Goal: Information Seeking & Learning: Learn about a topic

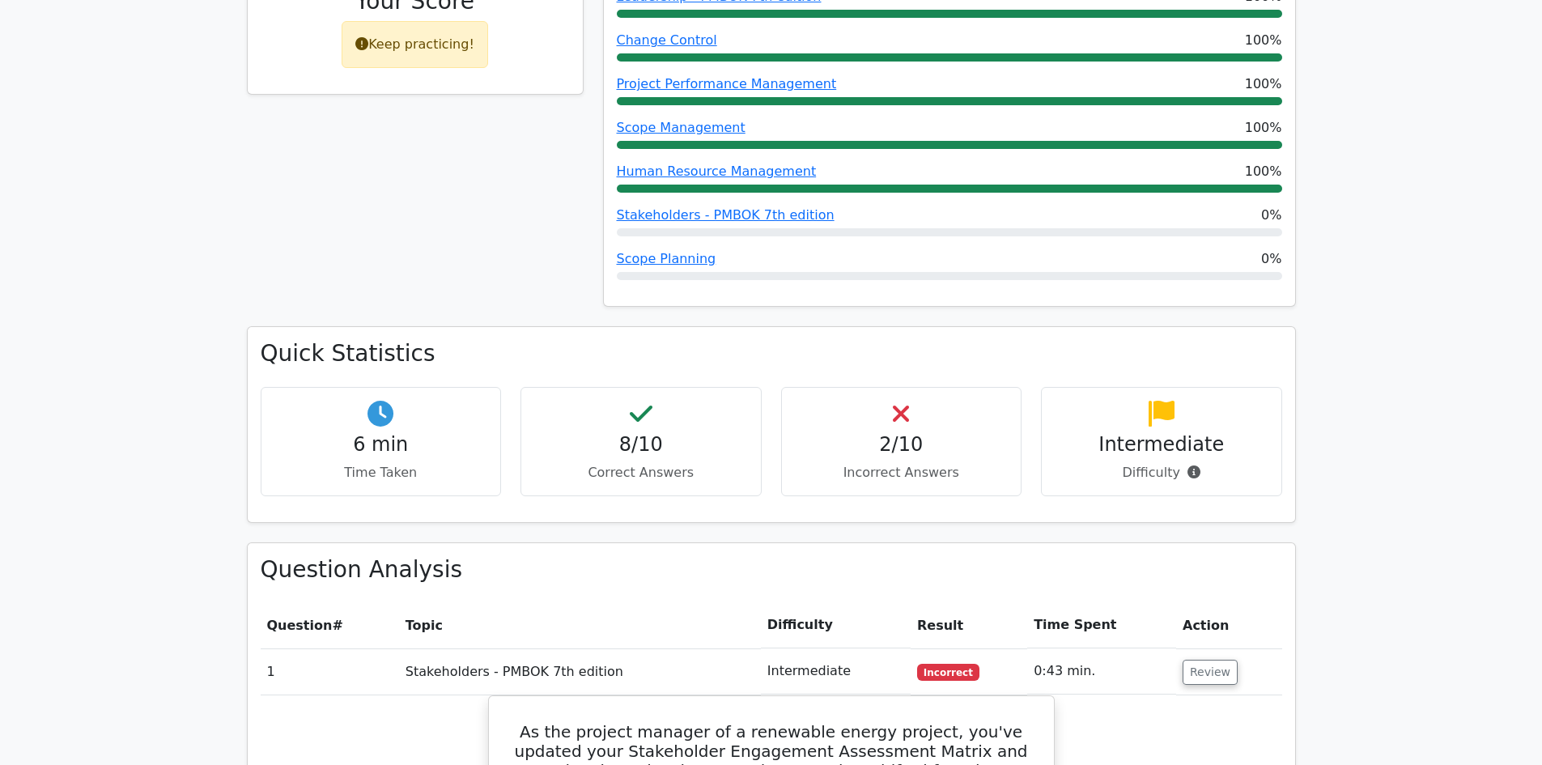
scroll to position [486, 0]
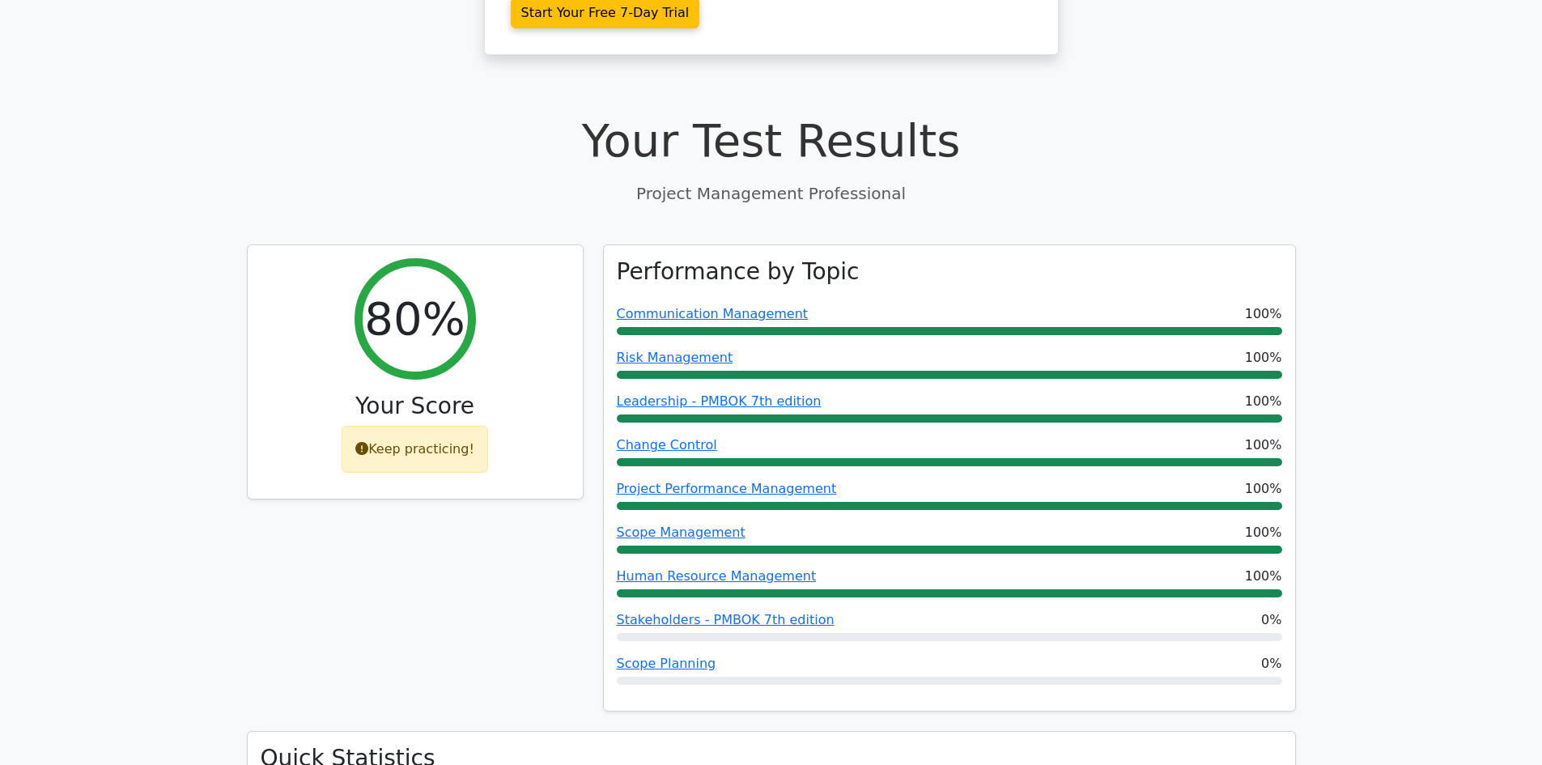
click at [492, 113] on h1 "Your Test Results" at bounding box center [771, 140] width 1049 height 54
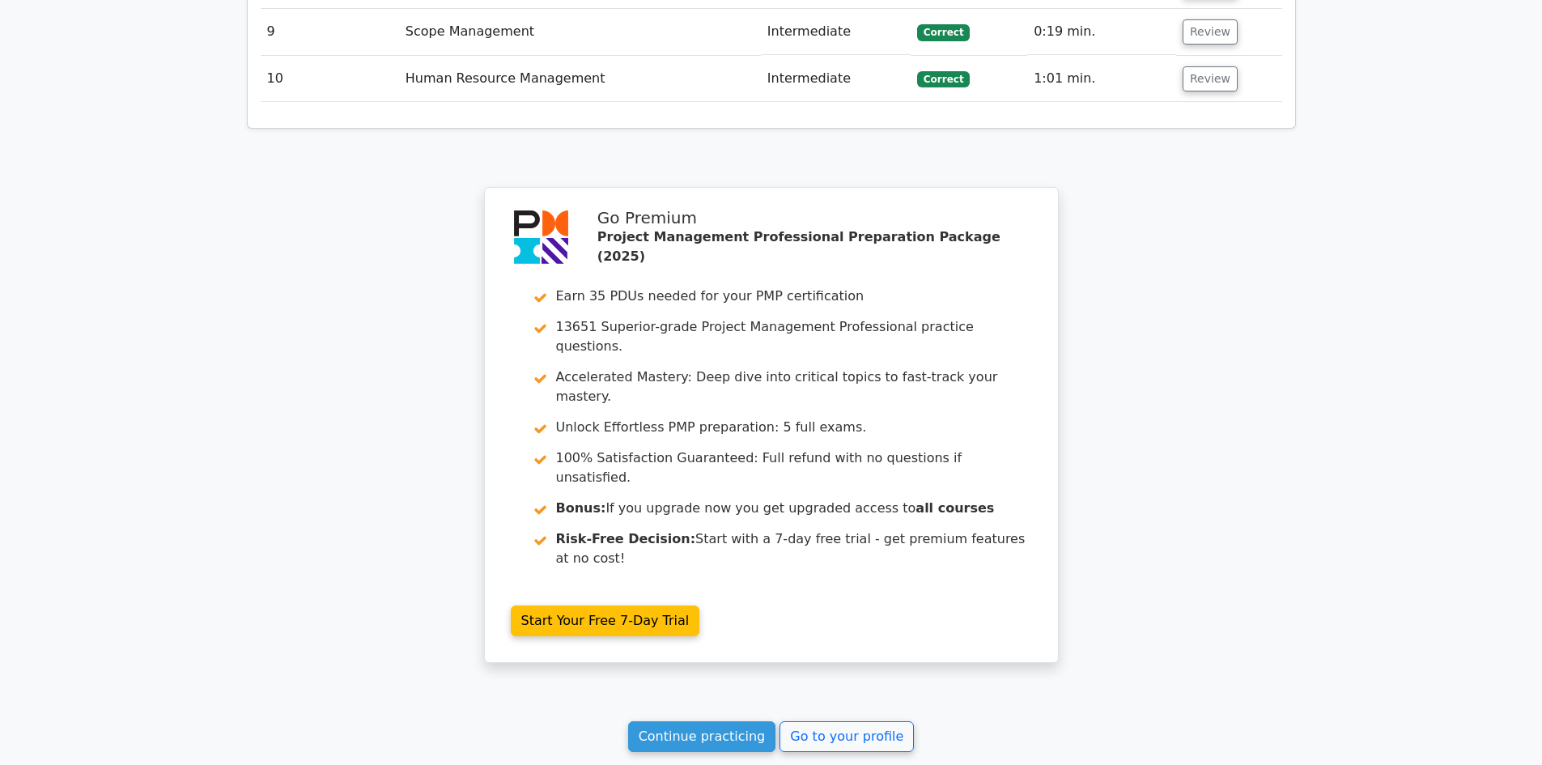
scroll to position [3457, 0]
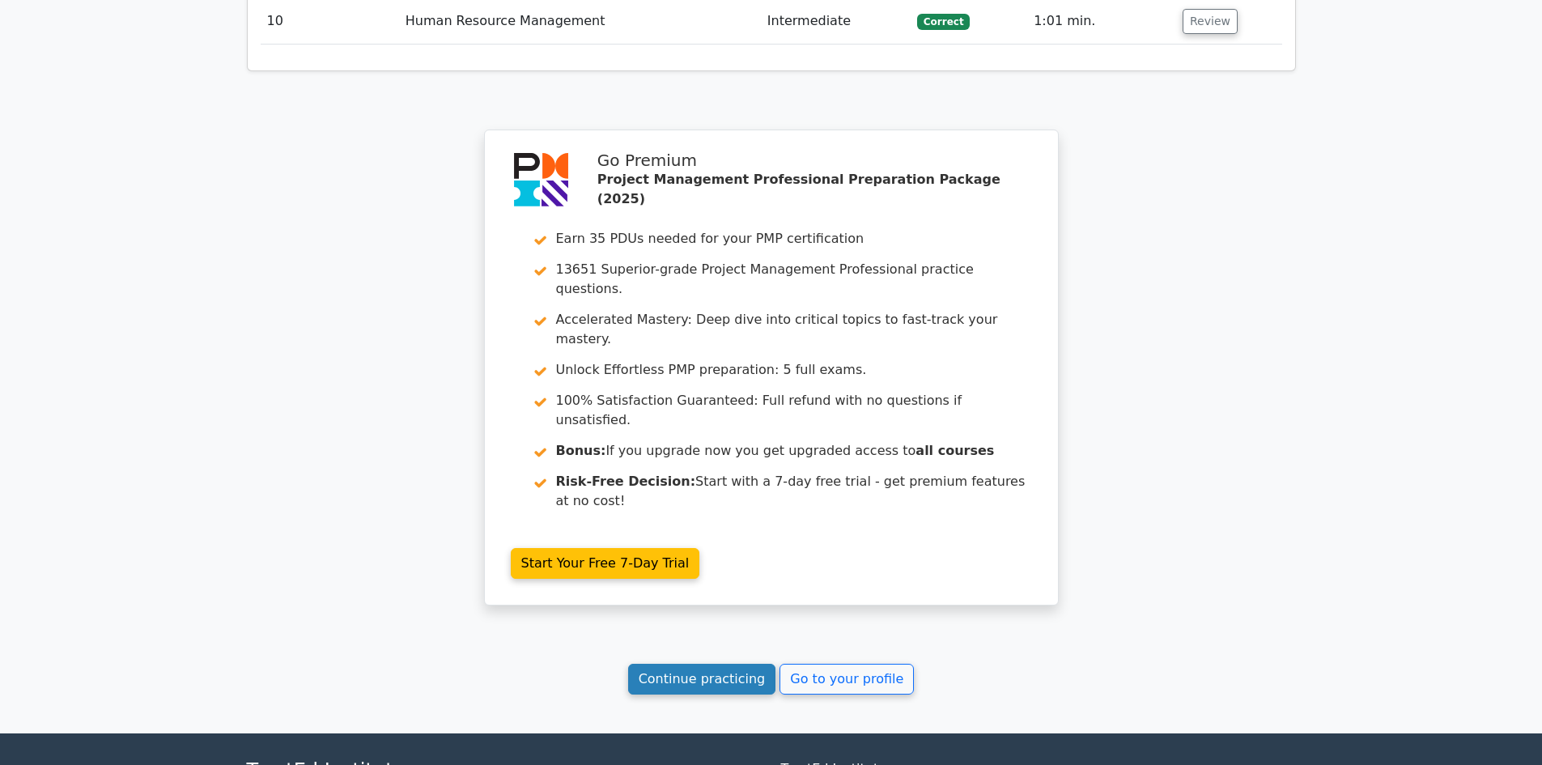
click at [700, 664] on link "Continue practicing" at bounding box center [702, 679] width 148 height 31
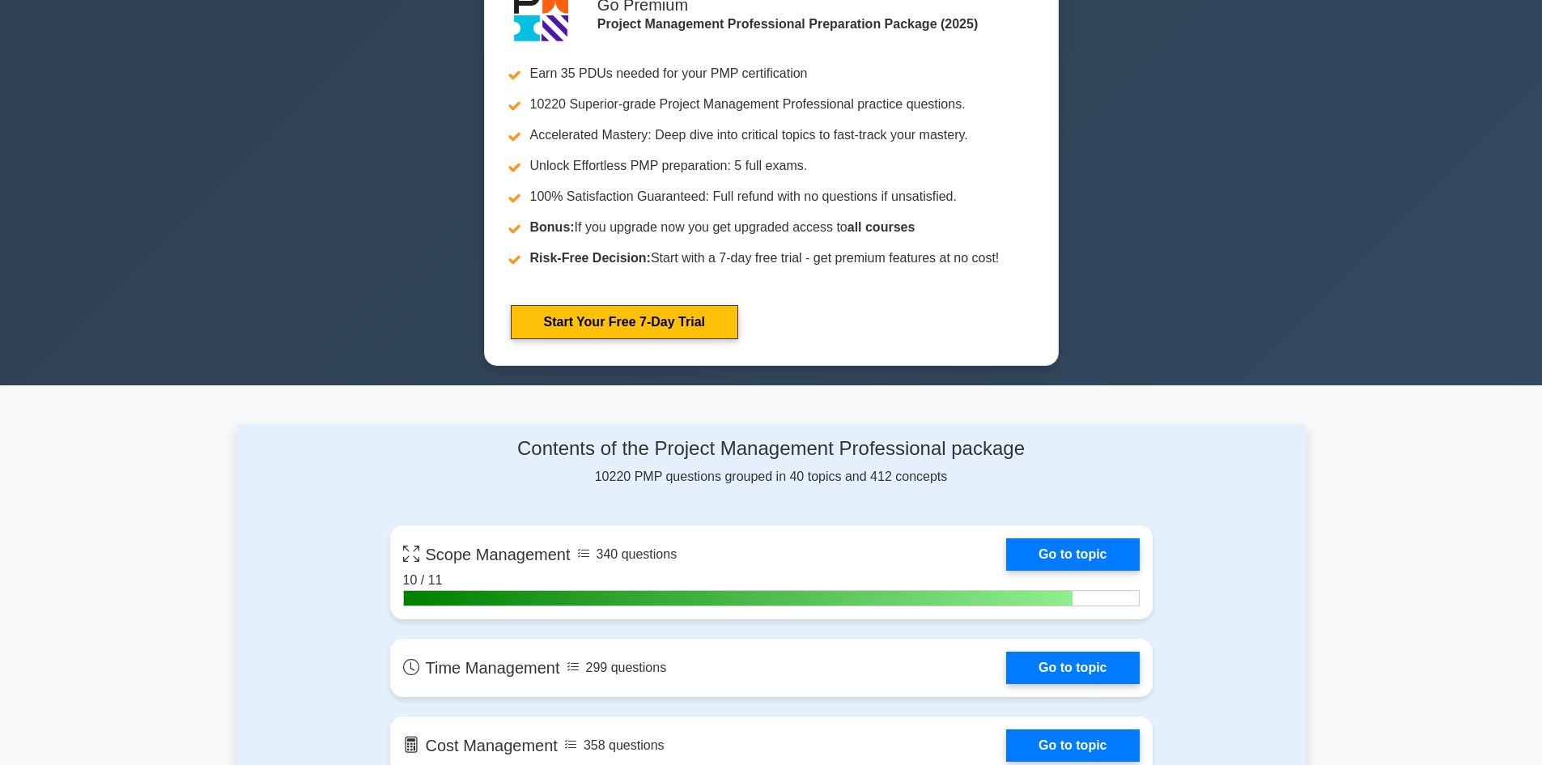
scroll to position [486, 0]
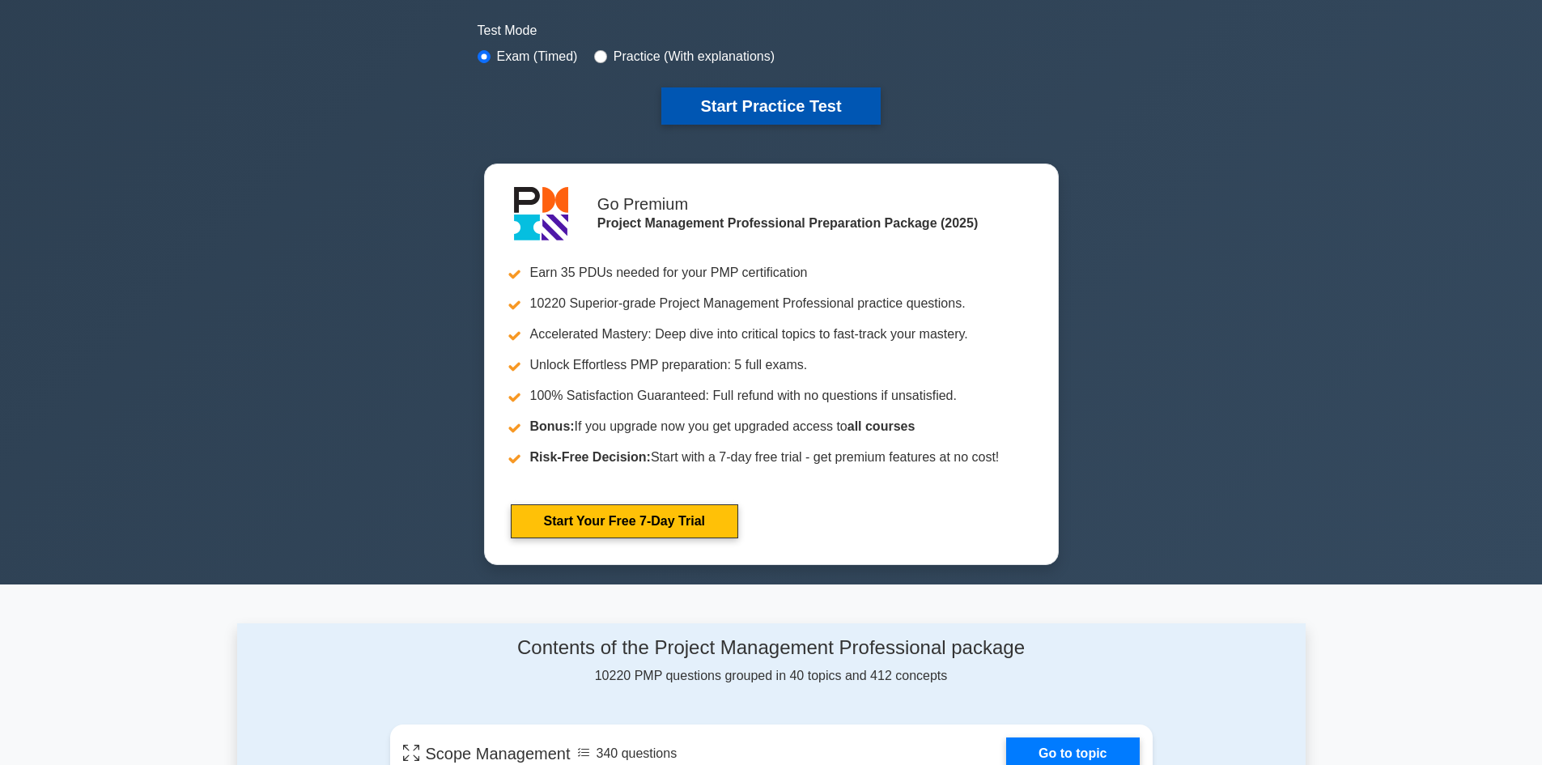
click at [765, 100] on button "Start Practice Test" at bounding box center [770, 105] width 219 height 37
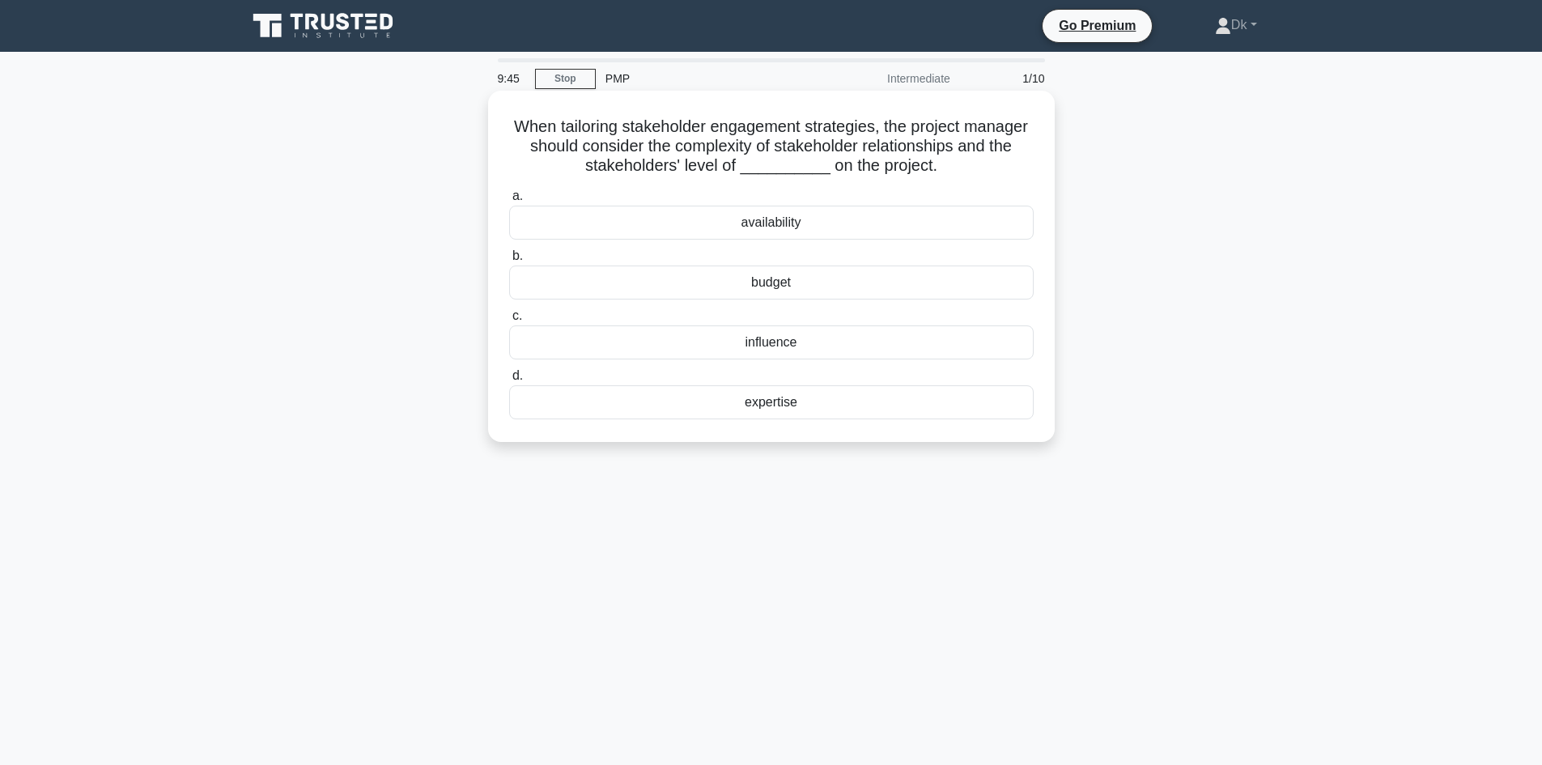
click at [777, 344] on div "influence" at bounding box center [771, 342] width 525 height 34
click at [509, 321] on input "c. influence" at bounding box center [509, 316] width 0 height 11
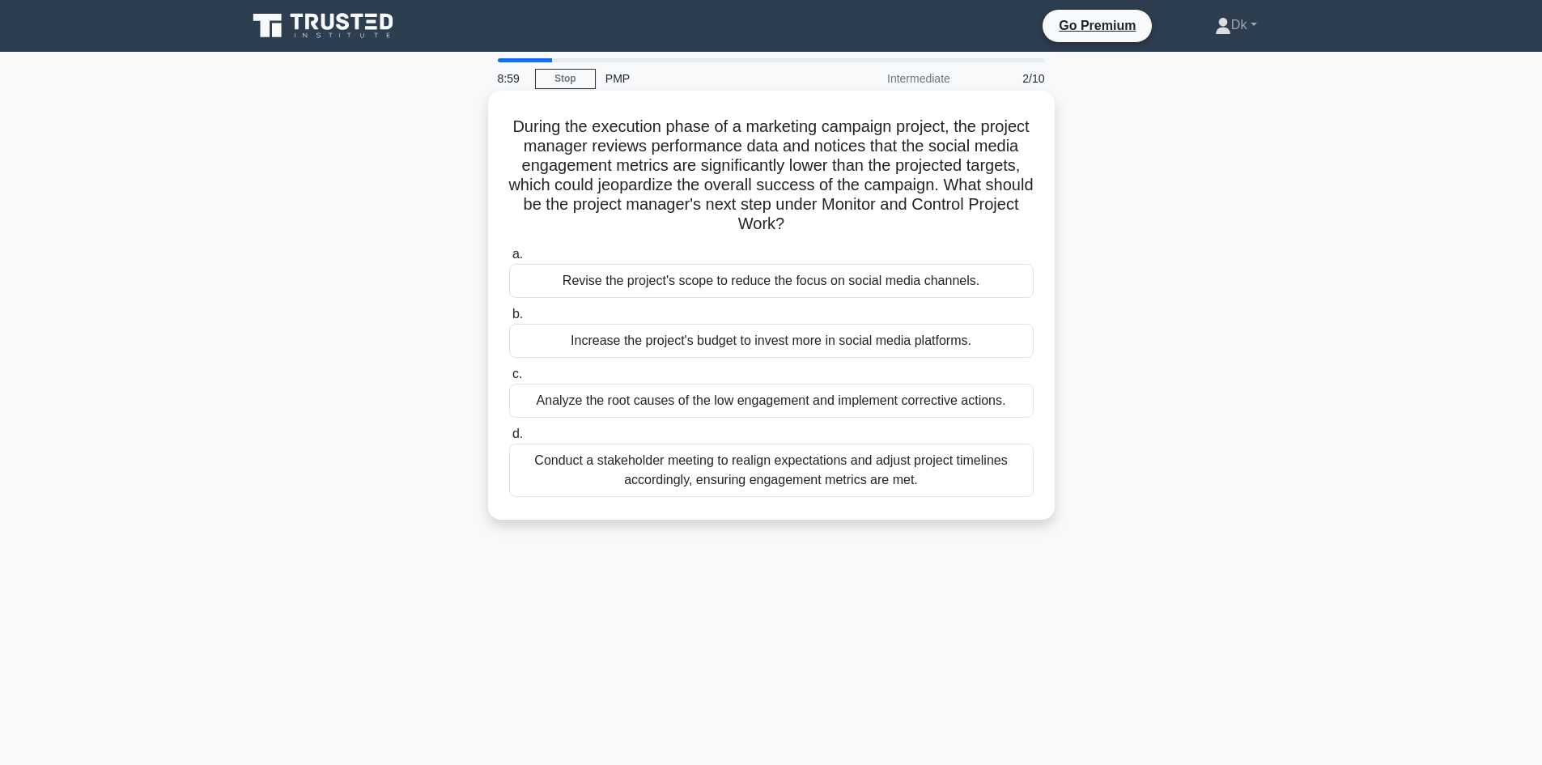
click at [800, 474] on div "Conduct a stakeholder meeting to realign expectations and adjust project timeli…" at bounding box center [771, 470] width 525 height 53
click at [509, 440] on input "d. Conduct a stakeholder meeting to realign expectations and adjust project tim…" at bounding box center [509, 434] width 0 height 11
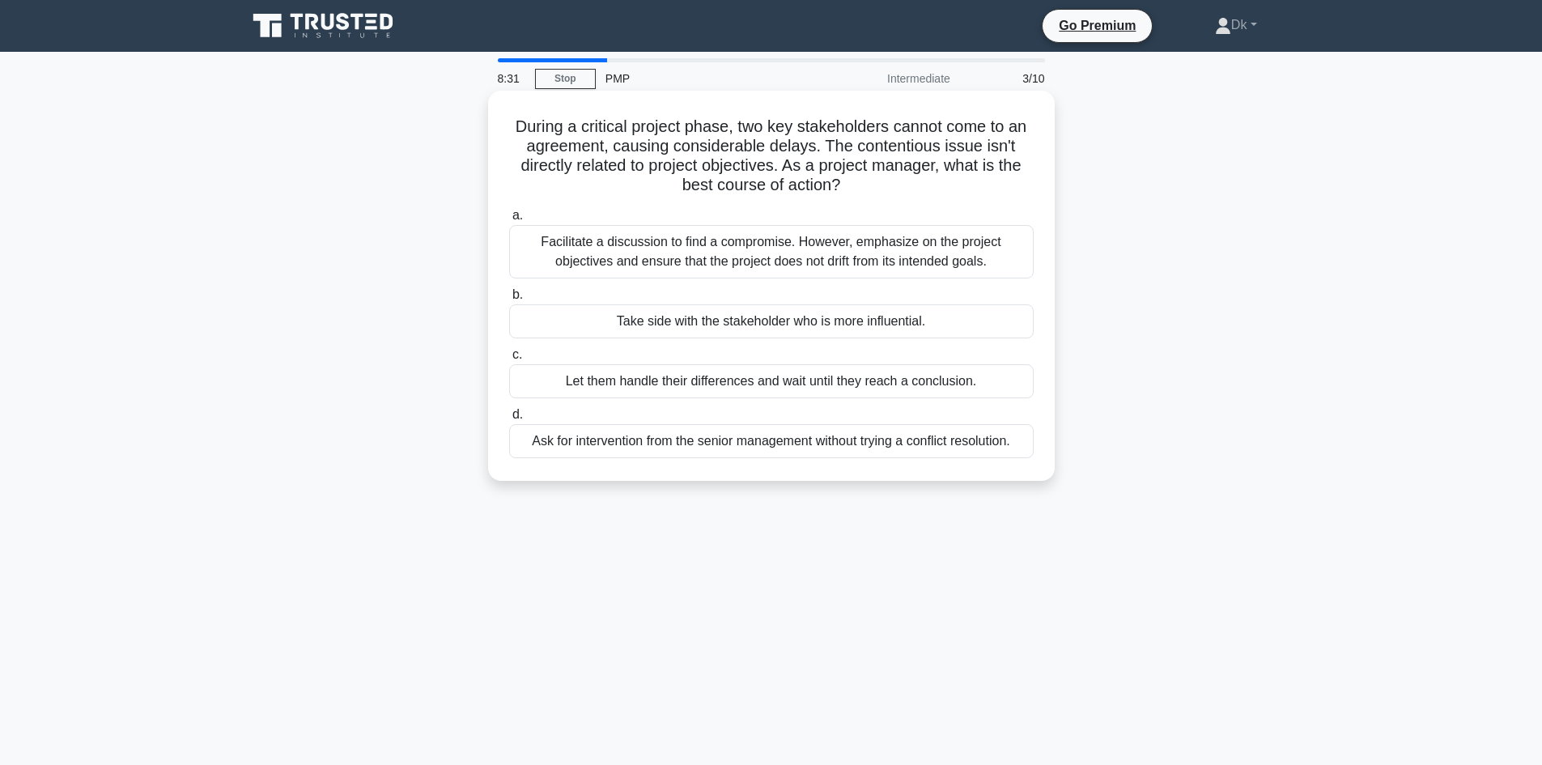
click at [674, 259] on div "Facilitate a discussion to find a compromise. However, emphasize on the project…" at bounding box center [771, 251] width 525 height 53
click at [509, 221] on input "a. Facilitate a discussion to find a compromise. However, emphasize on the proj…" at bounding box center [509, 215] width 0 height 11
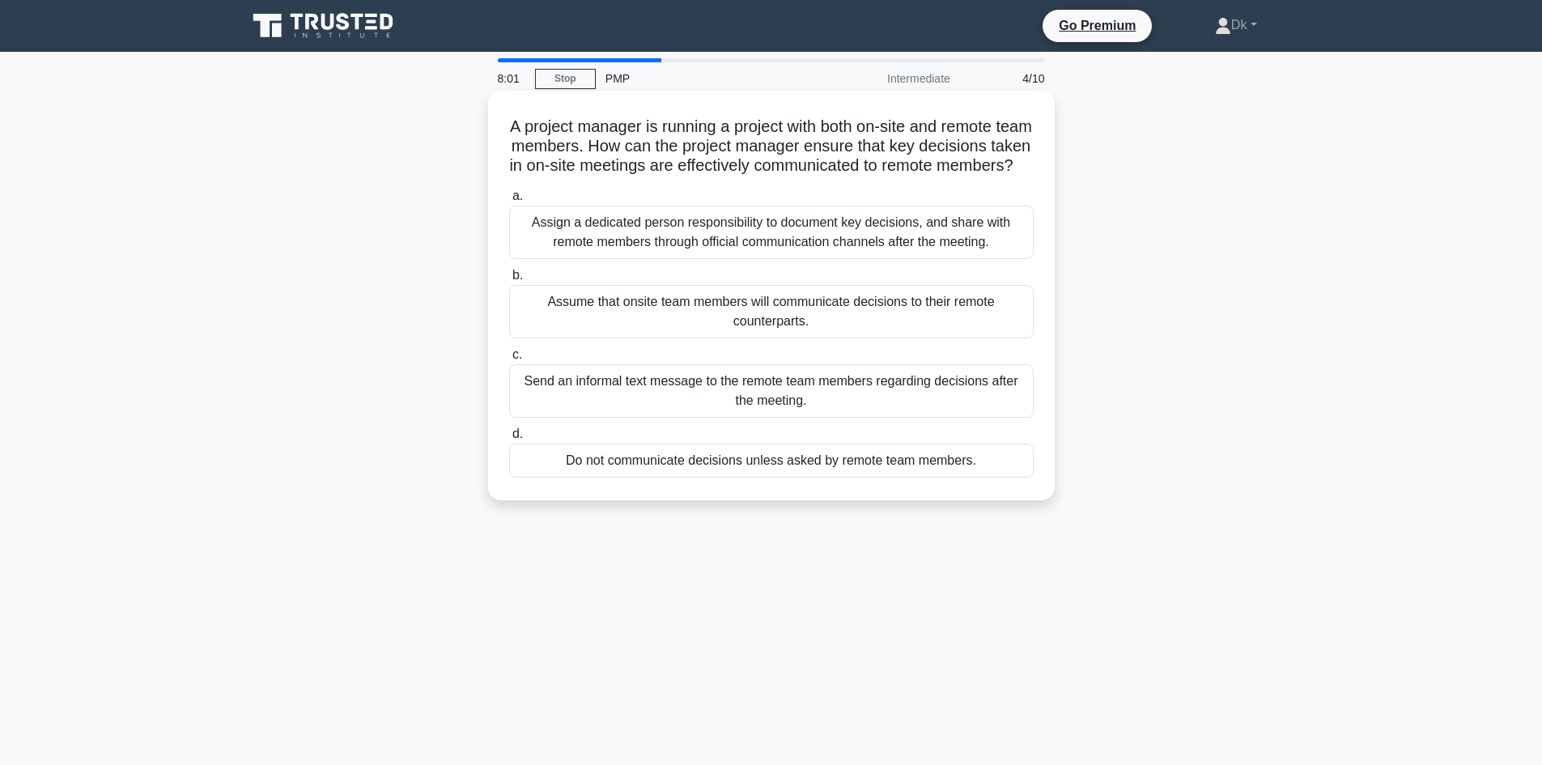
click at [715, 253] on div "Assign a dedicated person responsibility to document key decisions, and share w…" at bounding box center [771, 232] width 525 height 53
click at [509, 202] on input "a. Assign a dedicated person responsibility to document key decisions, and shar…" at bounding box center [509, 196] width 0 height 11
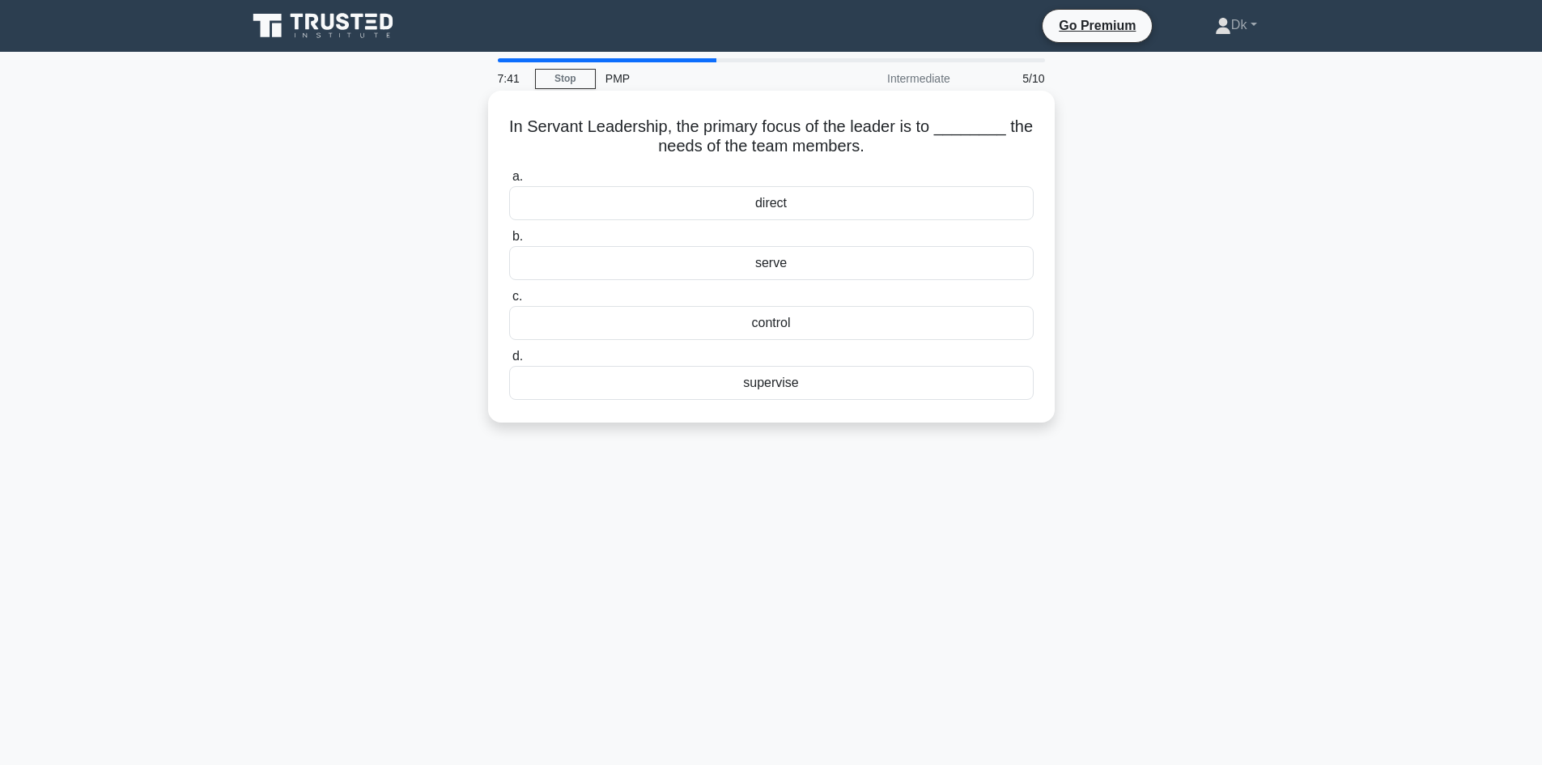
click at [776, 385] on div "supervise" at bounding box center [771, 383] width 525 height 34
click at [509, 362] on input "d. supervise" at bounding box center [509, 356] width 0 height 11
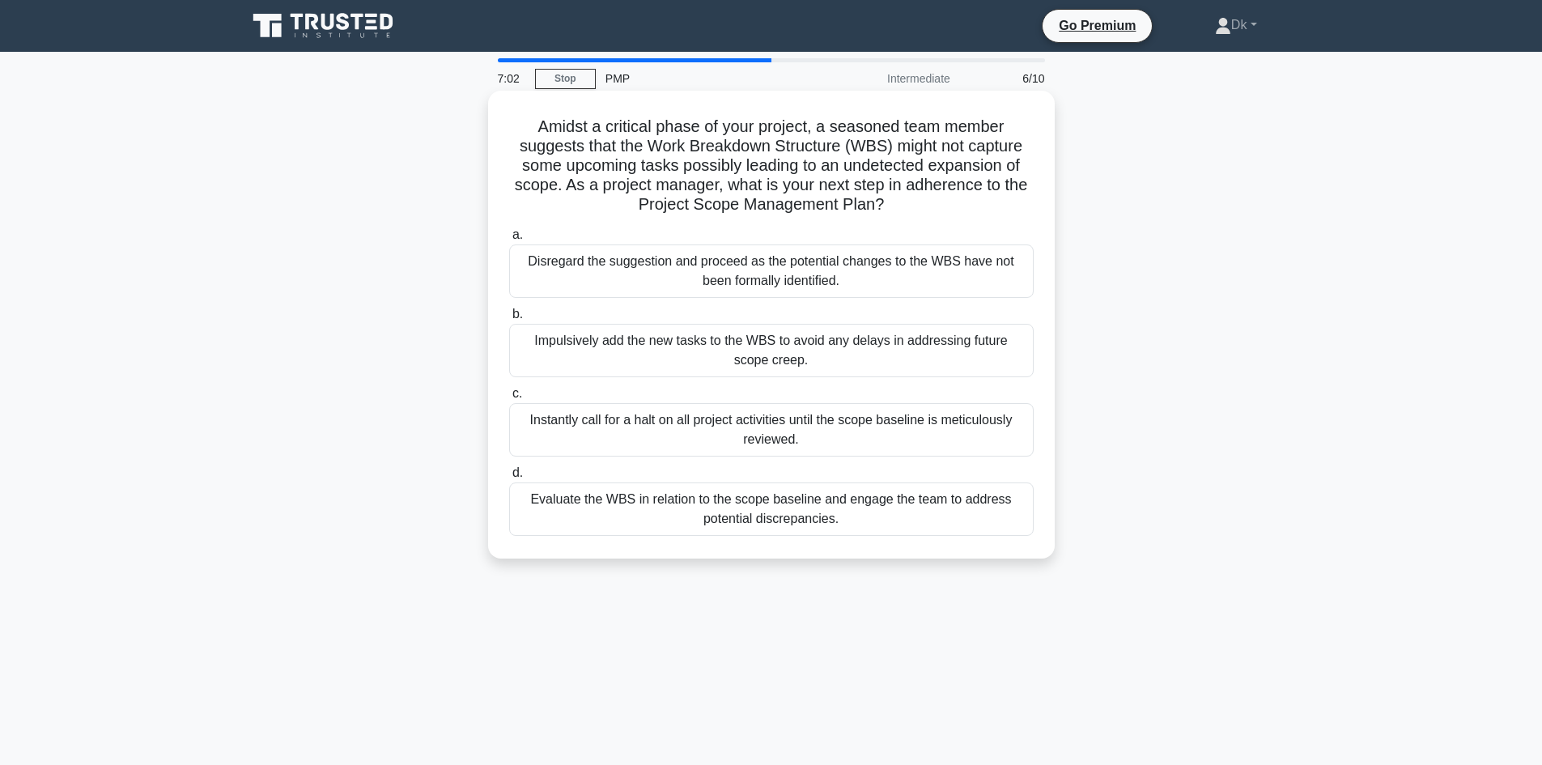
click at [764, 355] on div "Impulsively add the new tasks to the WBS to avoid any delays in addressing futu…" at bounding box center [771, 350] width 525 height 53
click at [509, 320] on input "b. Impulsively add the new tasks to the WBS to avoid any delays in addressing f…" at bounding box center [509, 314] width 0 height 11
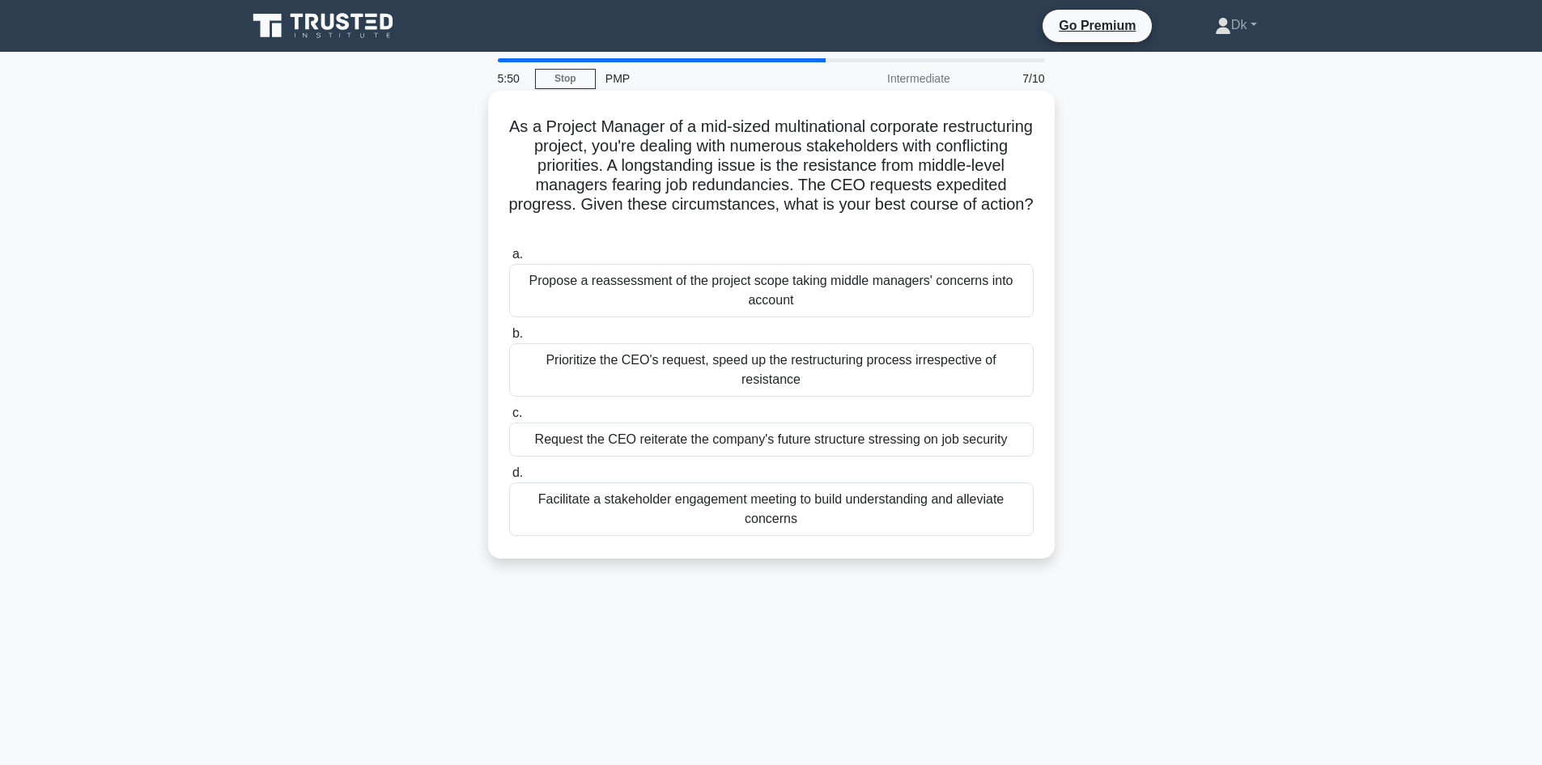
click at [834, 297] on div "Propose a reassessment of the project scope taking middle managers' concerns in…" at bounding box center [771, 290] width 525 height 53
click at [509, 260] on input "a. Propose a reassessment of the project scope taking middle managers' concerns…" at bounding box center [509, 254] width 0 height 11
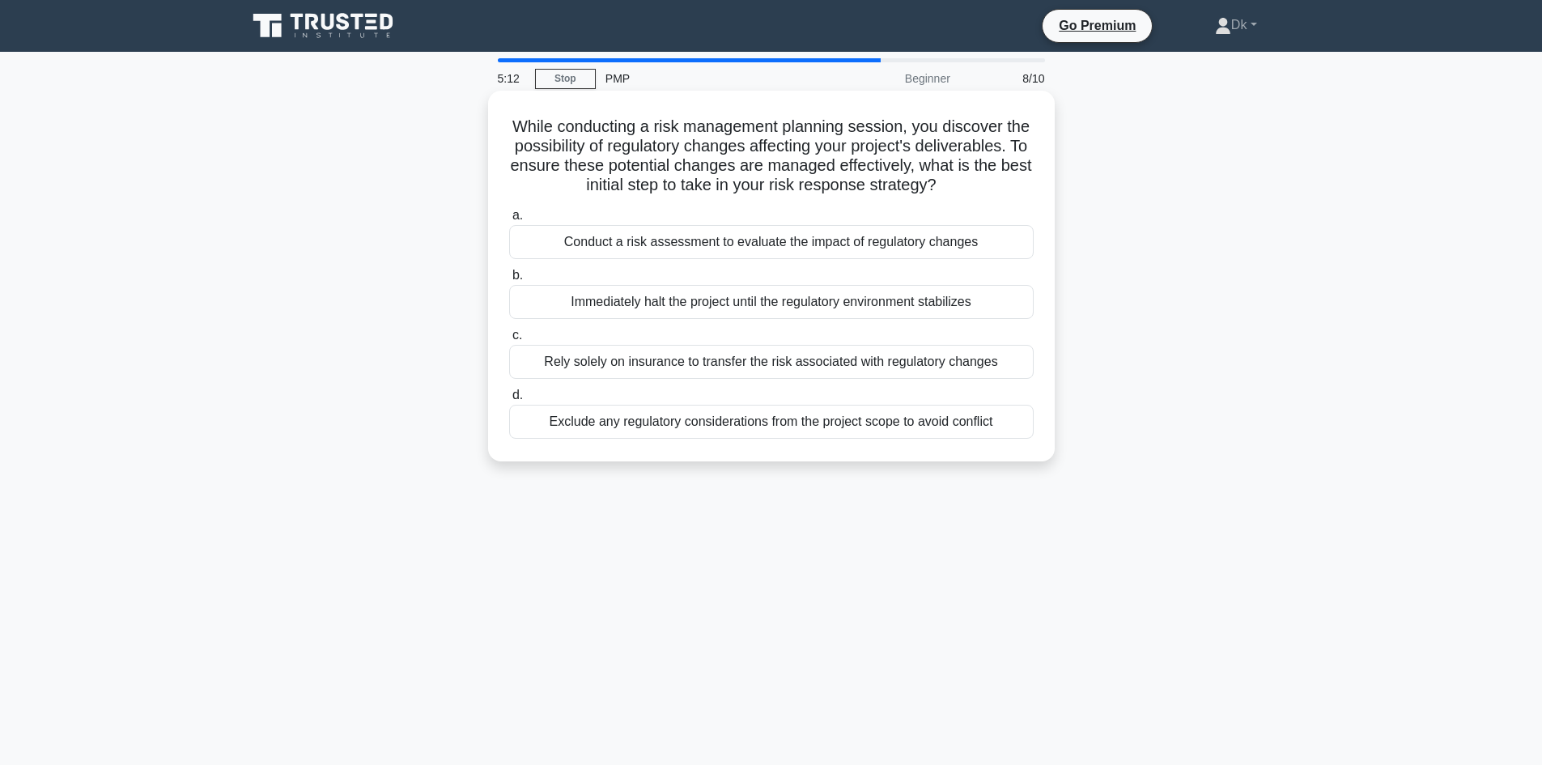
click at [716, 259] on div "Conduct a risk assessment to evaluate the impact of regulatory changes" at bounding box center [771, 242] width 525 height 34
click at [509, 221] on input "a. Conduct a risk assessment to evaluate the impact of regulatory changes" at bounding box center [509, 215] width 0 height 11
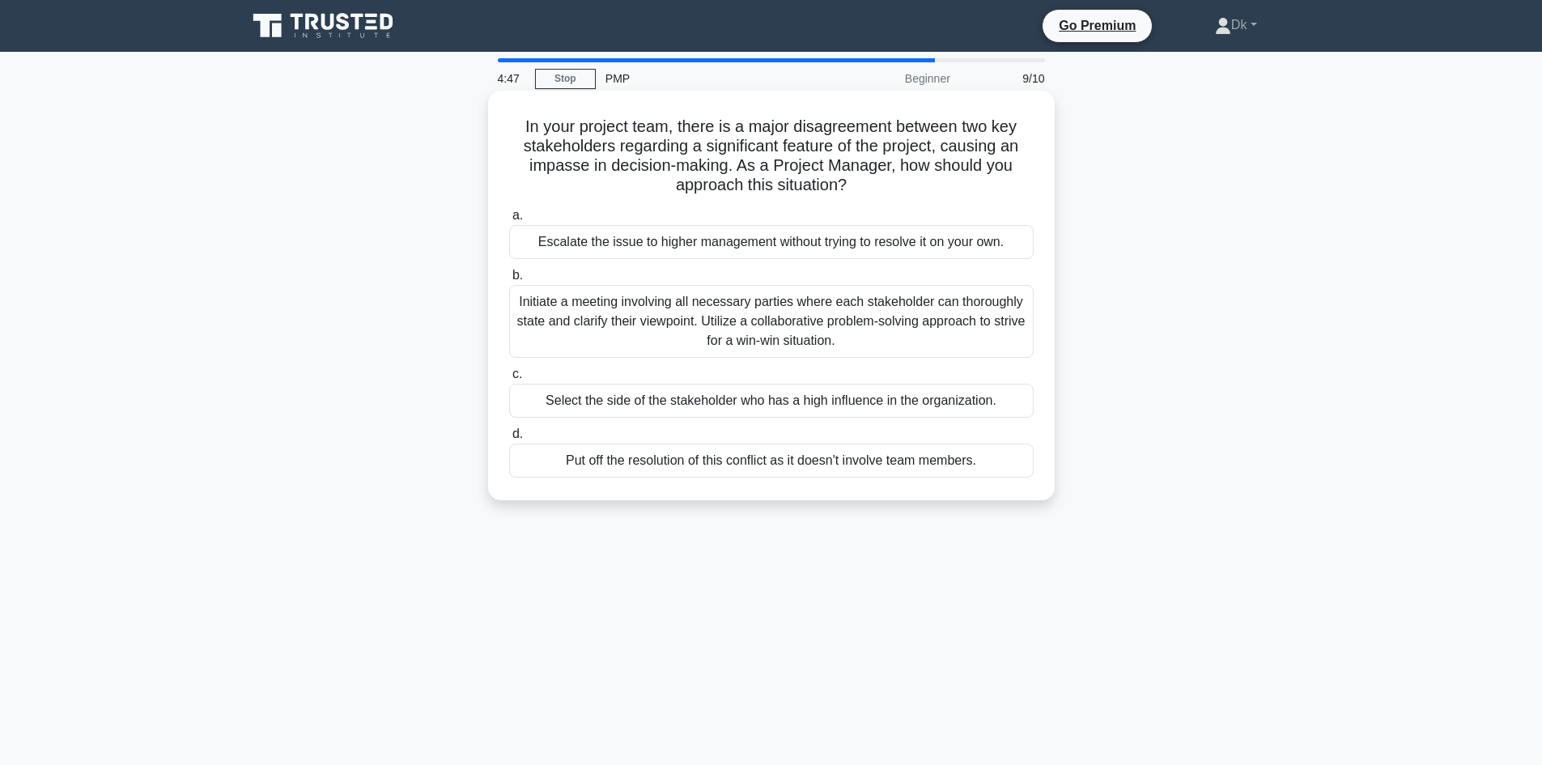
click at [788, 317] on div "Initiate a meeting involving all necessary parties where each stakeholder can t…" at bounding box center [771, 321] width 525 height 73
click at [509, 281] on input "b. Initiate a meeting involving all necessary parties where each stakeholder ca…" at bounding box center [509, 275] width 0 height 11
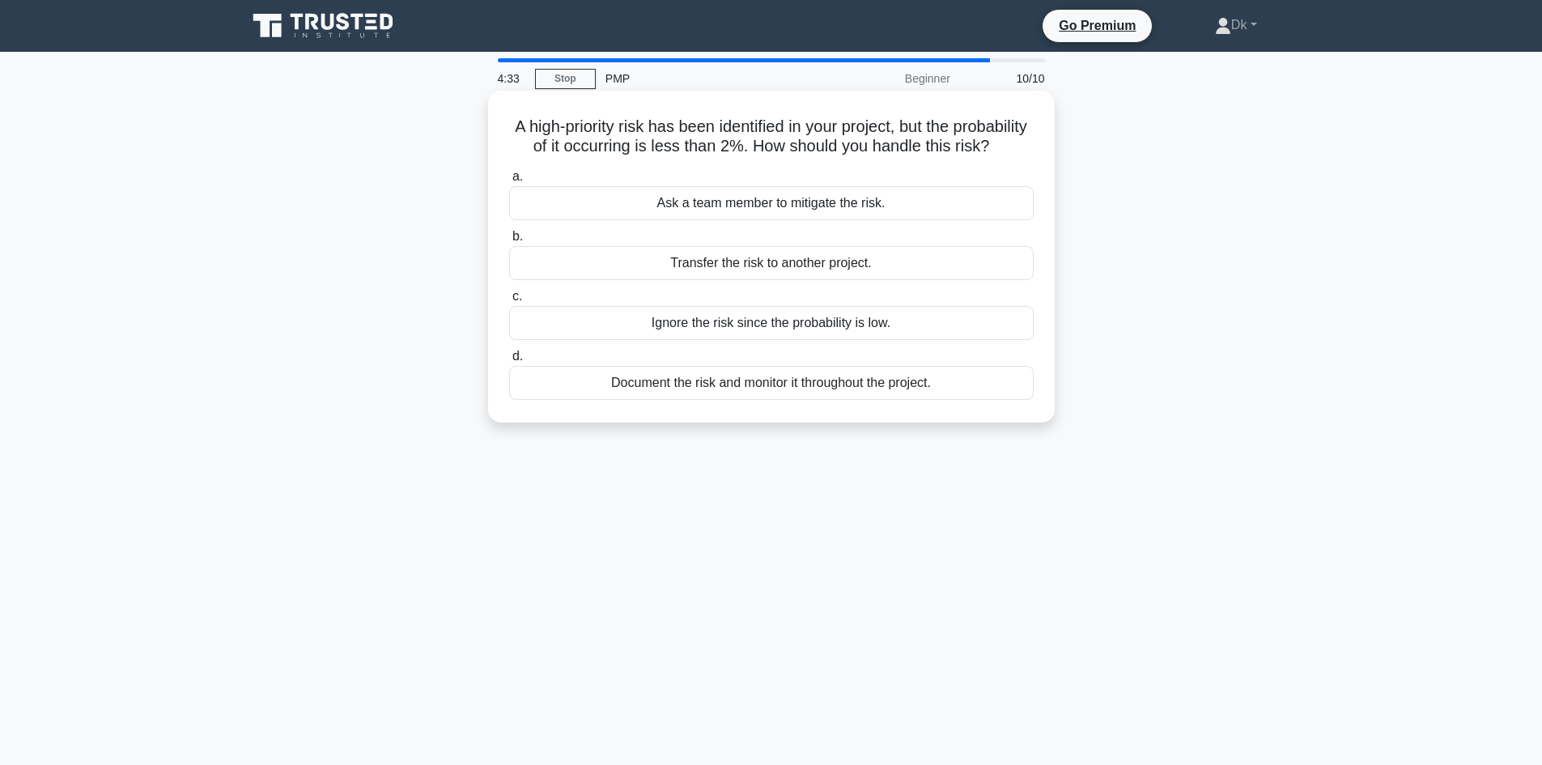
click at [787, 400] on div "Document the risk and monitor it throughout the project." at bounding box center [771, 383] width 525 height 34
click at [509, 362] on input "d. Document the risk and monitor it throughout the project." at bounding box center [509, 356] width 0 height 11
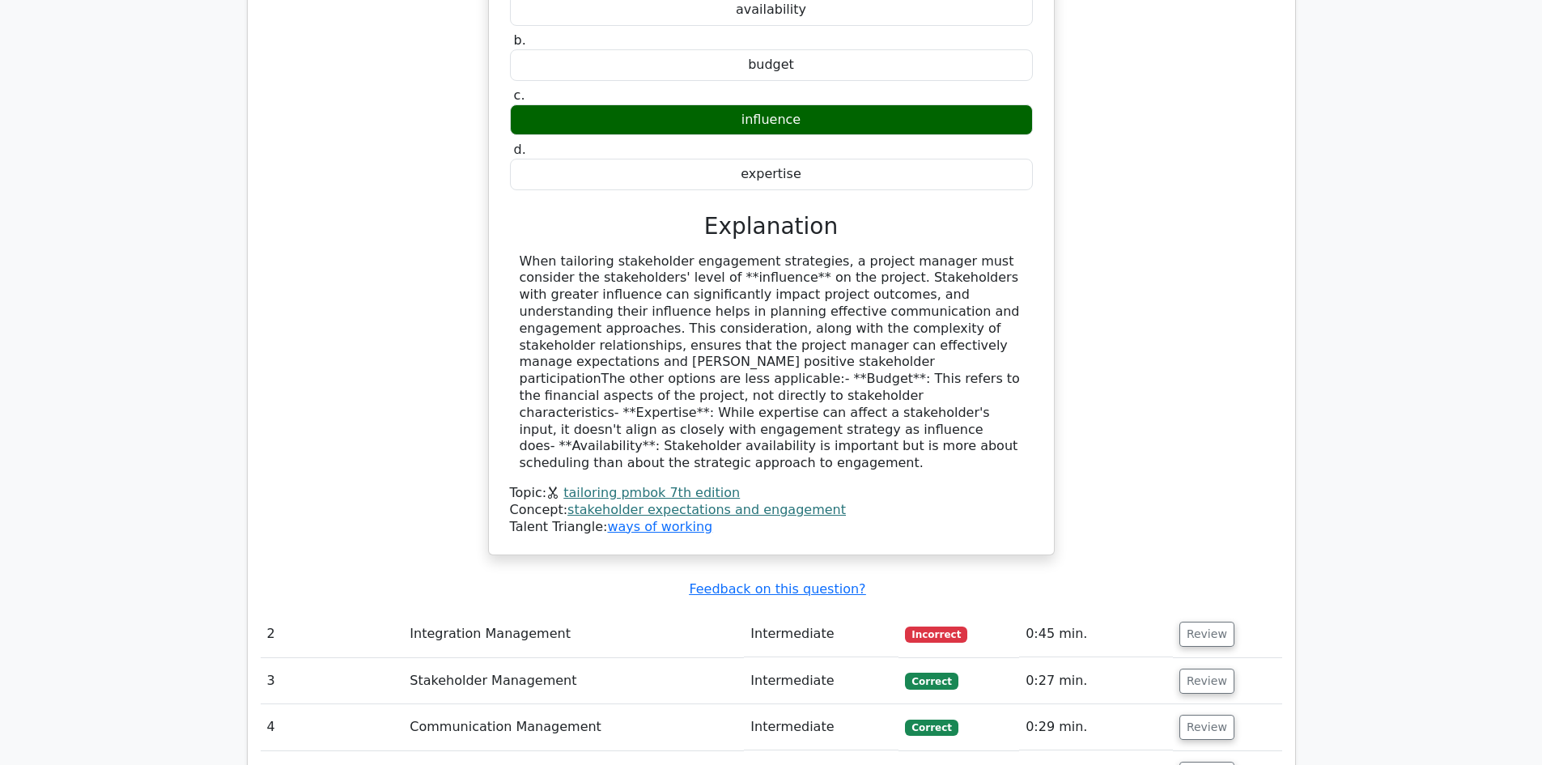
scroll to position [1781, 0]
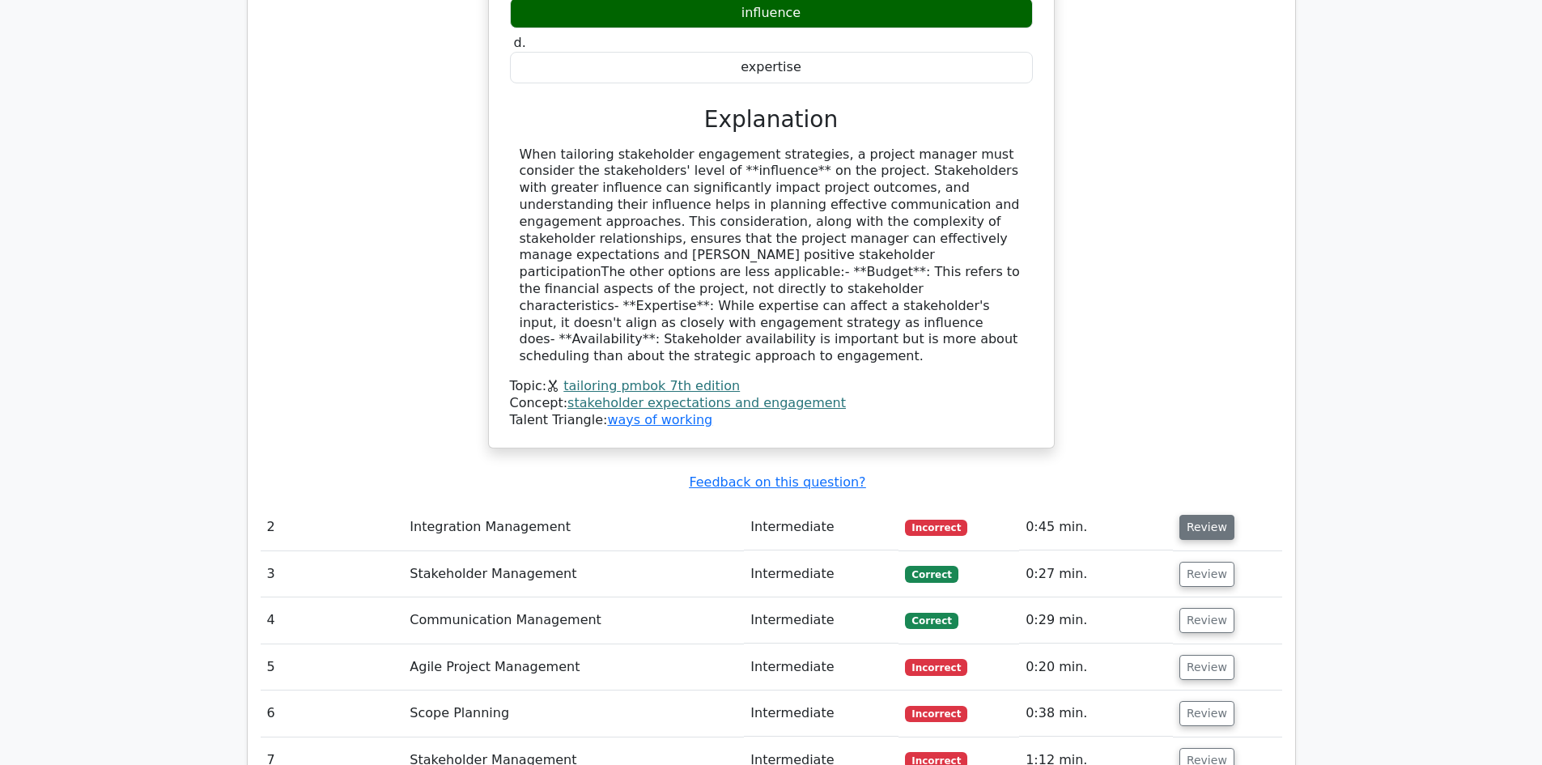
click at [1192, 515] on button "Review" at bounding box center [1206, 527] width 55 height 25
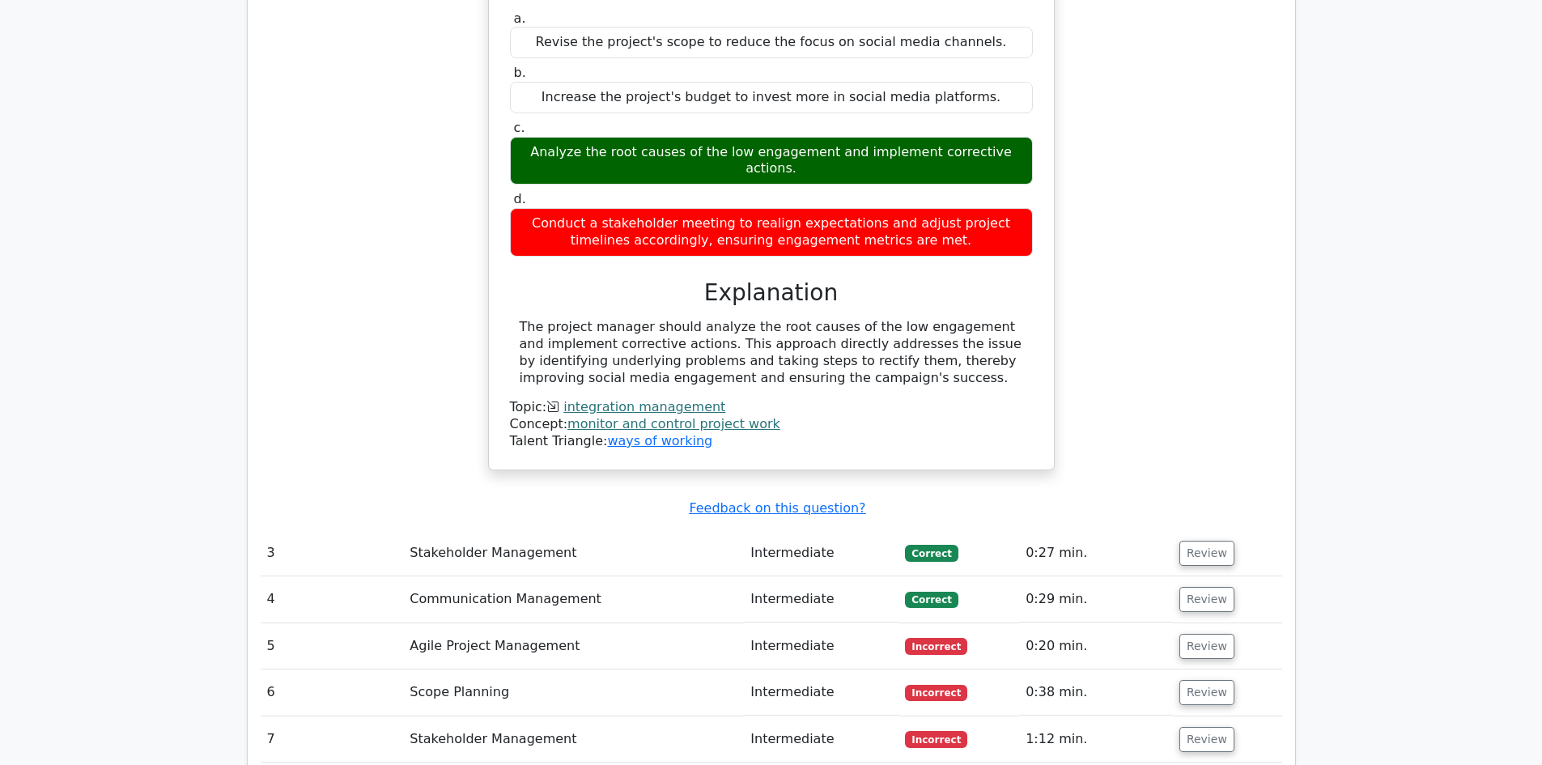
scroll to position [2509, 0]
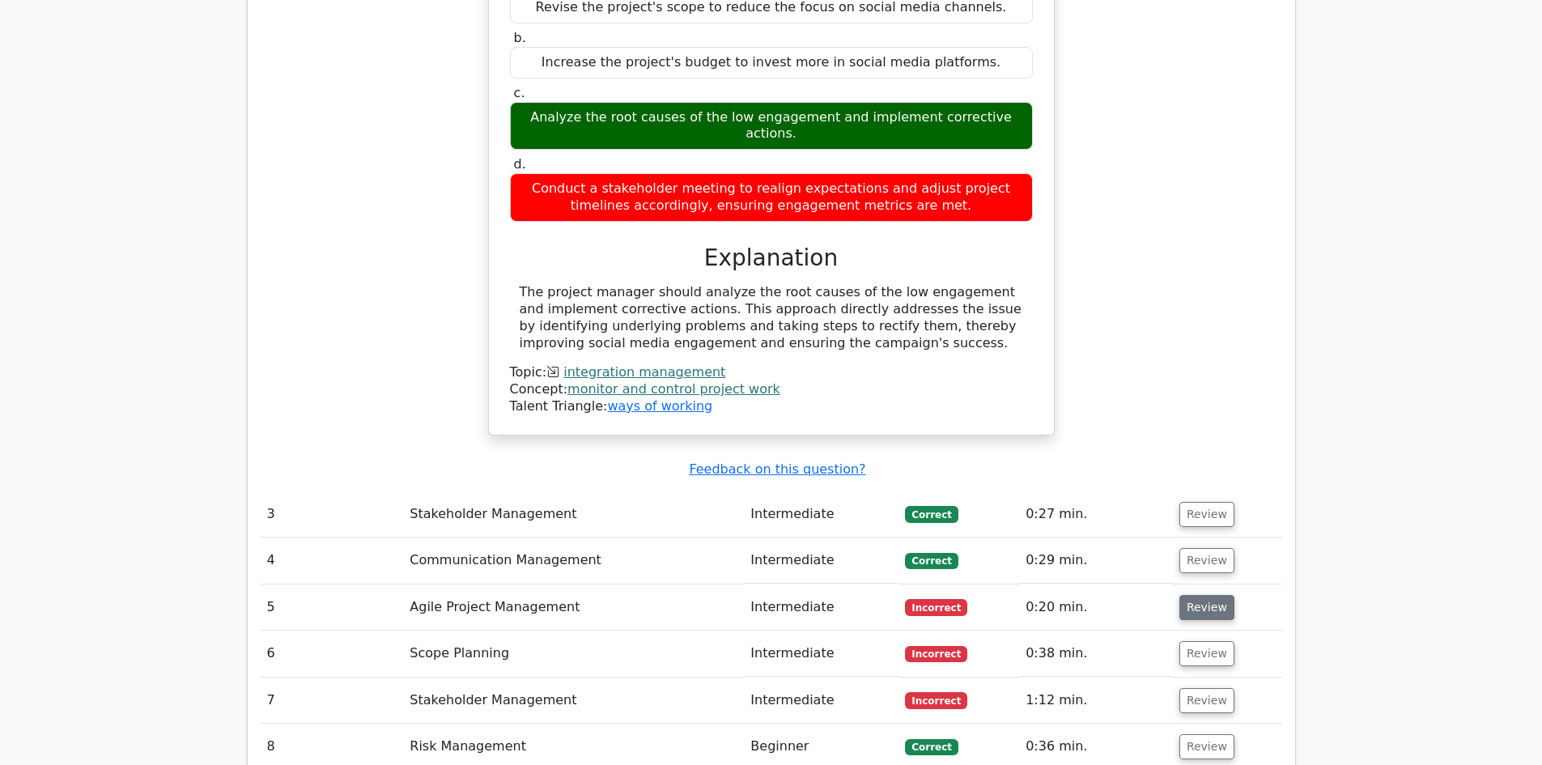
click at [1201, 595] on button "Review" at bounding box center [1206, 607] width 55 height 25
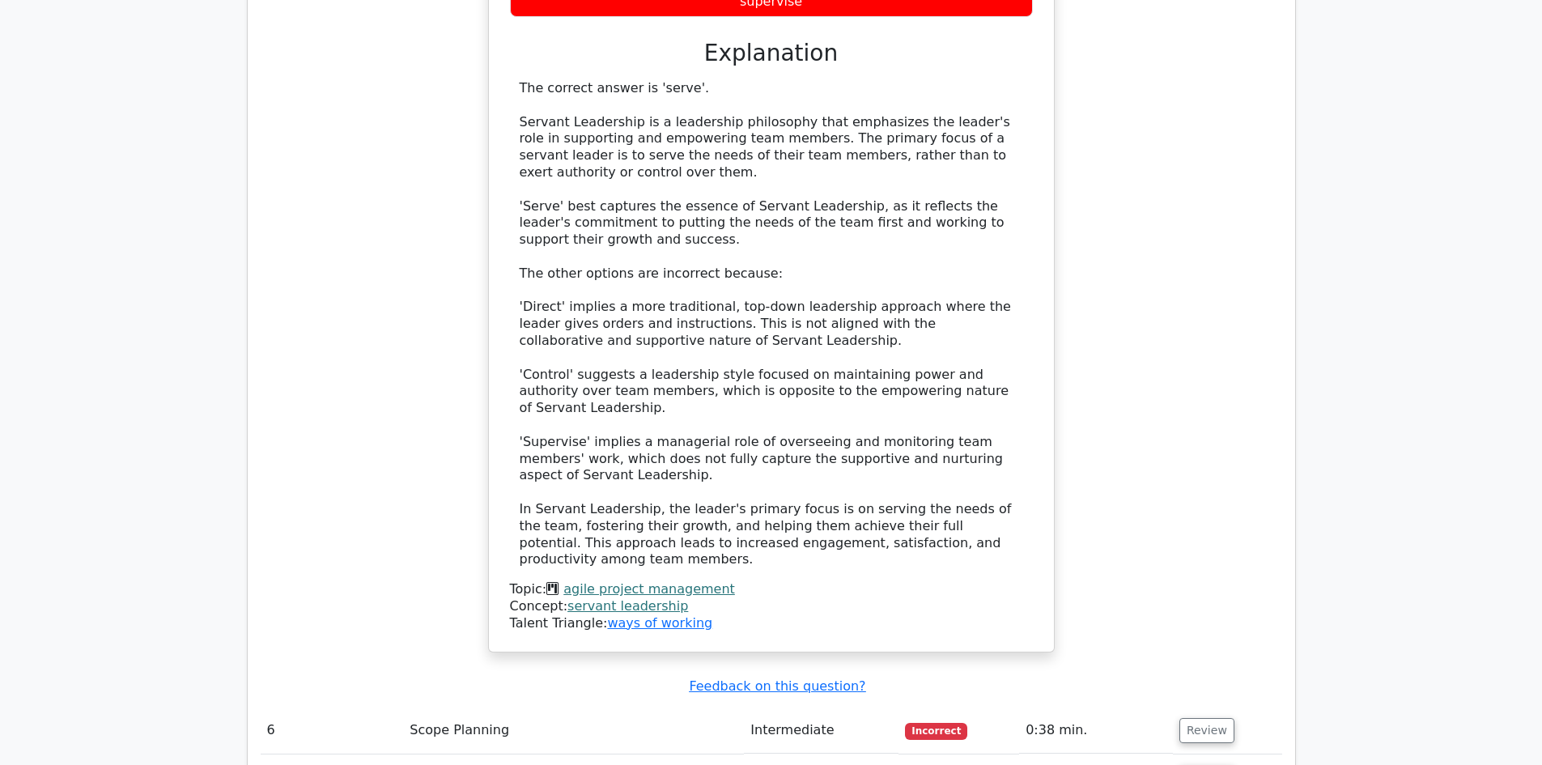
scroll to position [3481, 0]
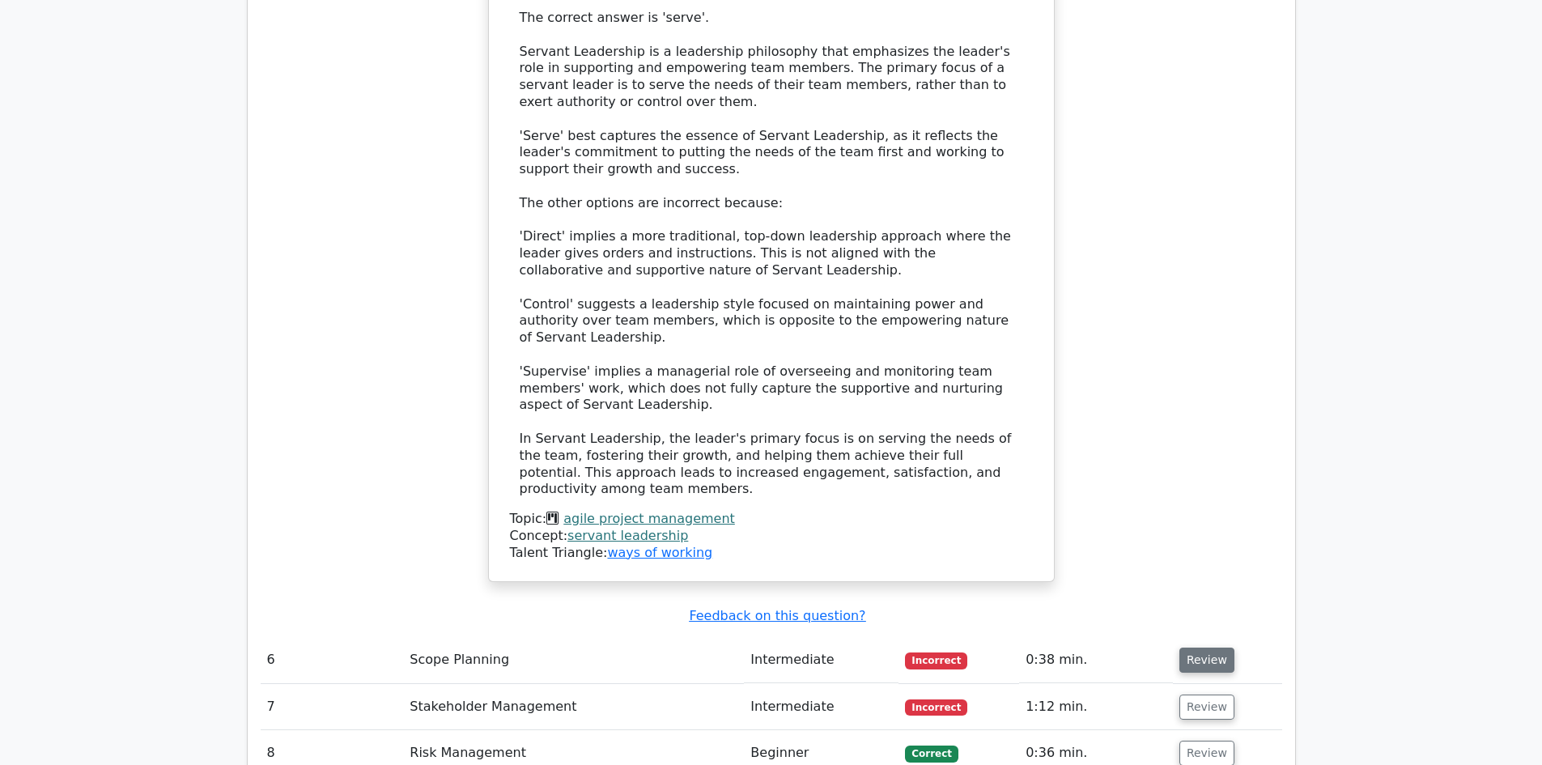
click at [1209, 648] on button "Review" at bounding box center [1206, 660] width 55 height 25
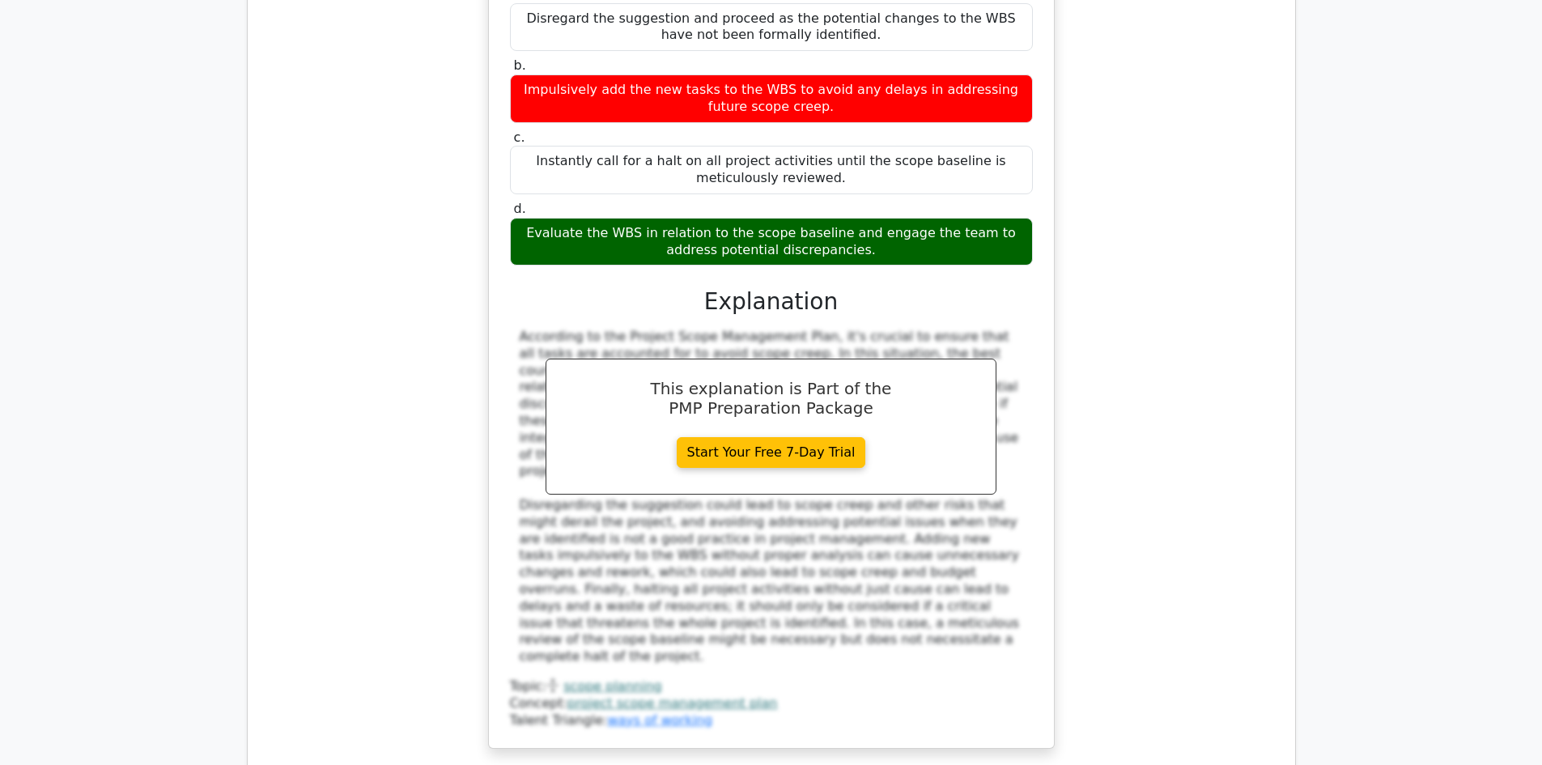
scroll to position [4614, 0]
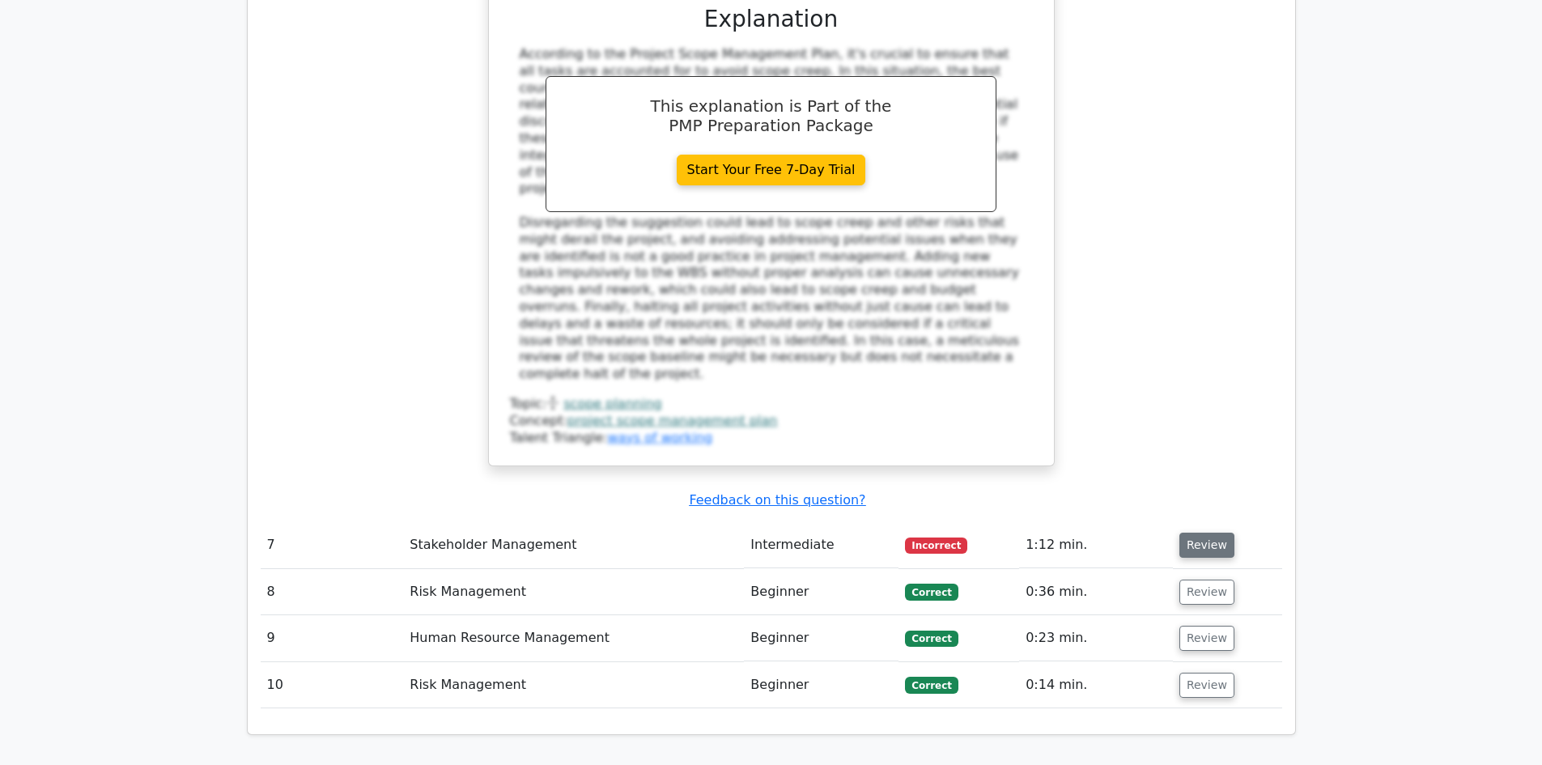
click at [1200, 533] on button "Review" at bounding box center [1206, 545] width 55 height 25
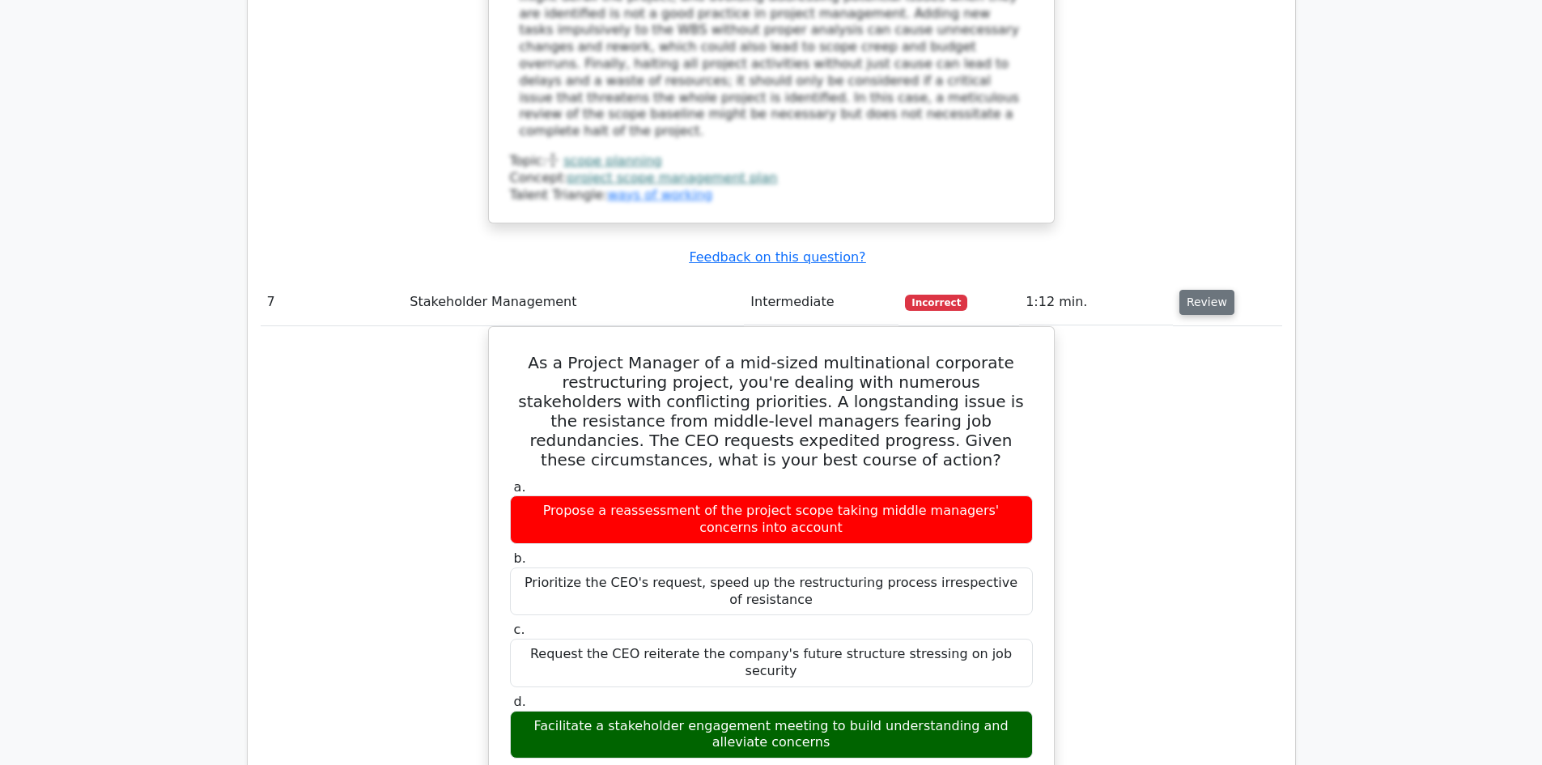
scroll to position [5181, 0]
